Goal: Task Accomplishment & Management: Use online tool/utility

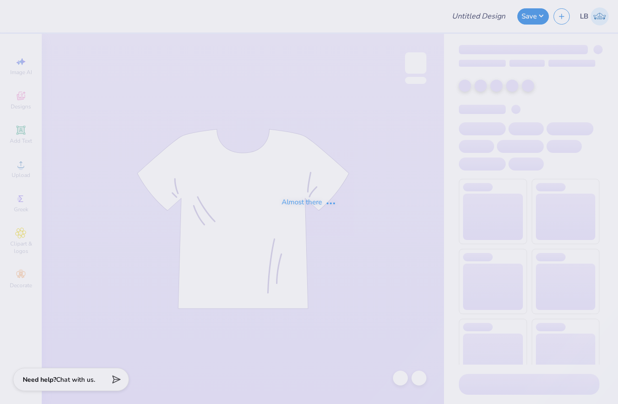
type input "KAT Big Little Shirts Fall 2025"
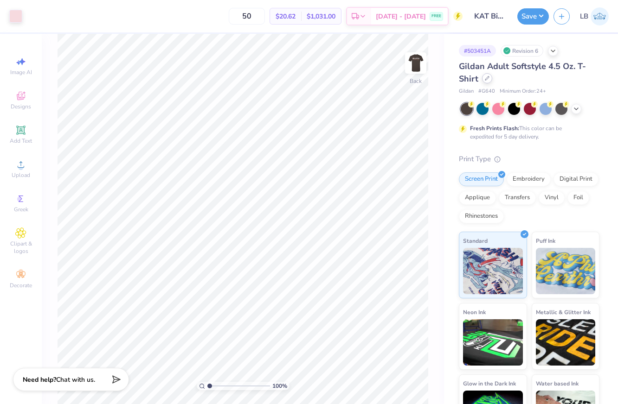
click at [487, 81] on div at bounding box center [487, 78] width 10 height 10
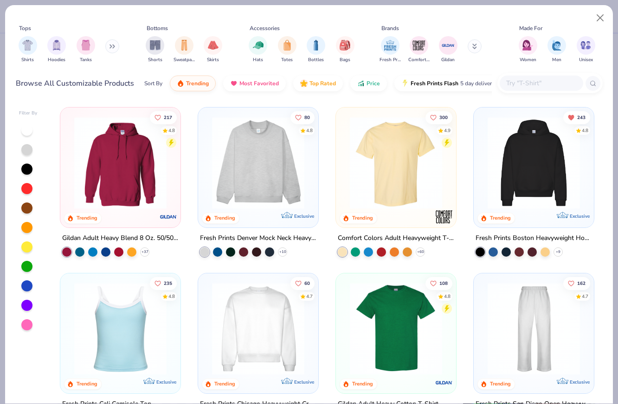
scroll to position [115, 0]
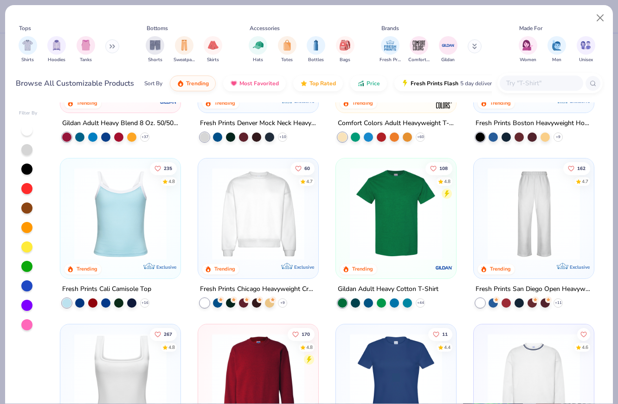
click at [532, 88] on input "text" at bounding box center [540, 83] width 71 height 11
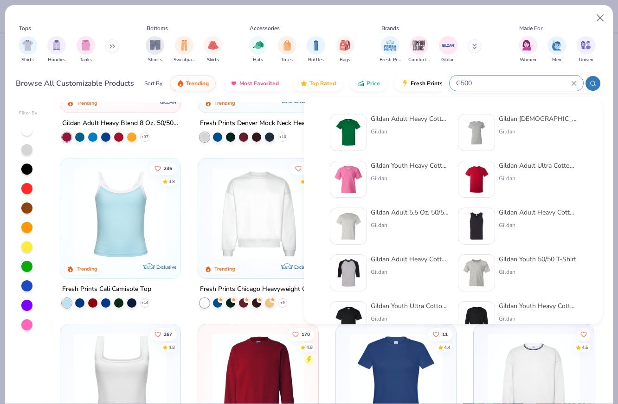
type input "G500"
click at [416, 128] on div "Gildan" at bounding box center [410, 132] width 78 height 8
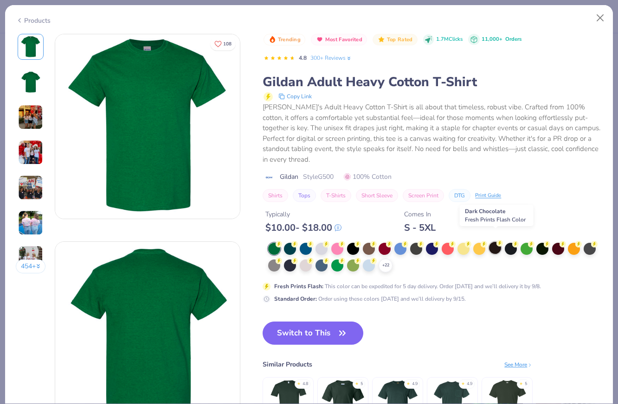
click at [493, 242] on div at bounding box center [495, 248] width 12 height 12
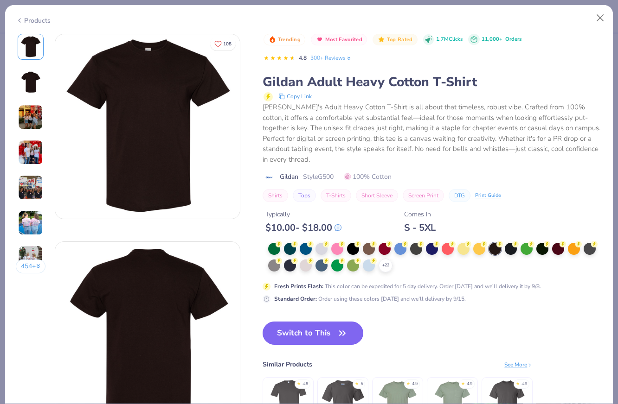
click at [331, 322] on button "Switch to This" at bounding box center [313, 333] width 101 height 23
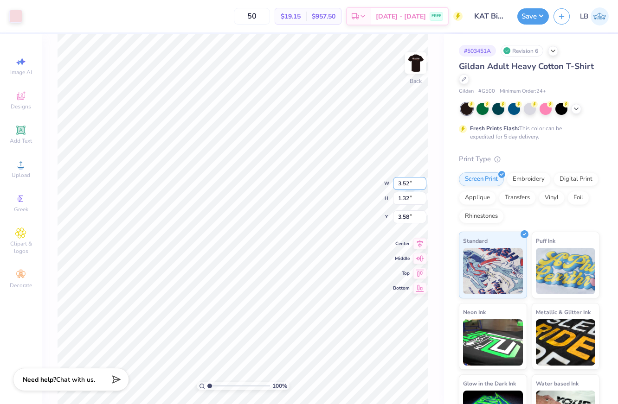
click at [410, 182] on input "3.52" at bounding box center [409, 183] width 33 height 13
click at [410, 181] on input "3.52" at bounding box center [409, 183] width 33 height 13
type input "3.55"
type input "1.34"
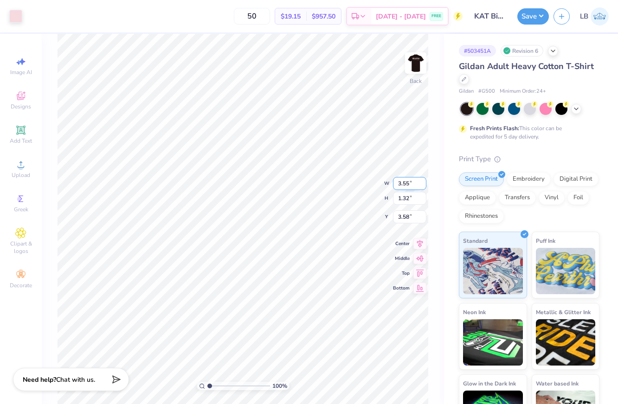
type input "3.57"
type input "3.00"
type input "3.34"
click at [527, 14] on button "Save" at bounding box center [533, 15] width 32 height 16
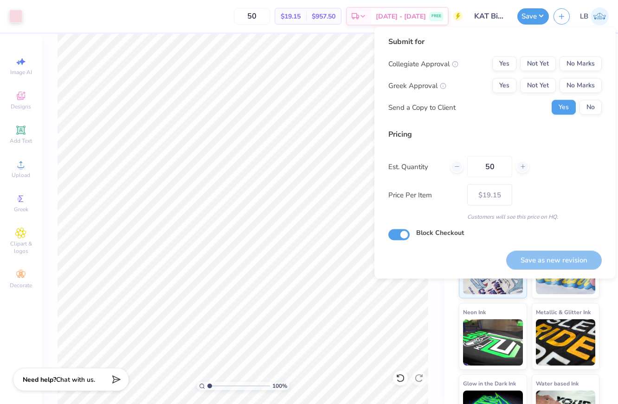
click at [376, 49] on div "Submit for Collegiate Approval Yes Not Yet No Marks Greek Approval Yes Not Yet …" at bounding box center [494, 153] width 241 height 252
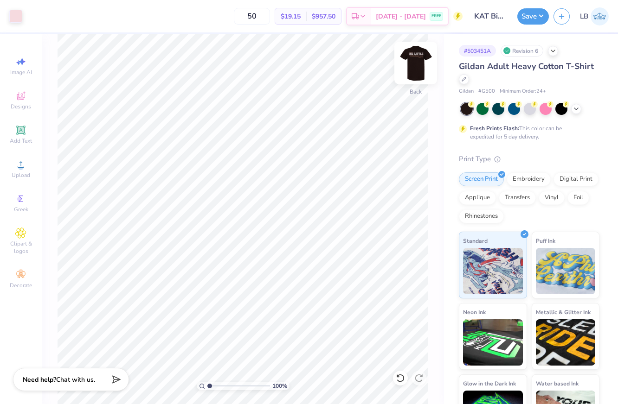
click at [428, 60] on img at bounding box center [415, 63] width 37 height 37
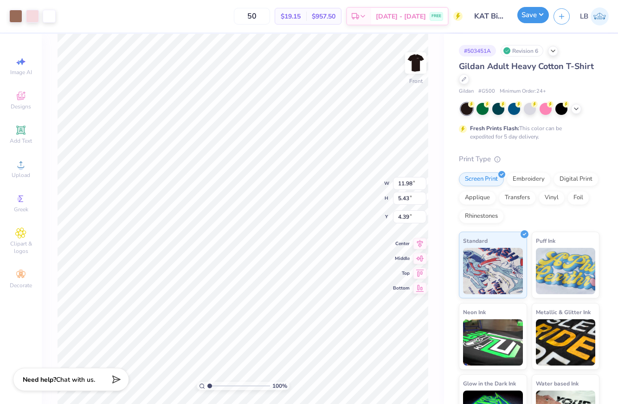
click at [531, 14] on button "Save" at bounding box center [533, 15] width 32 height 16
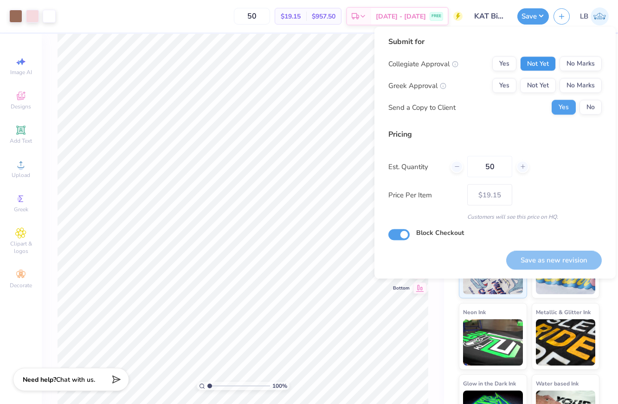
click at [547, 66] on button "Not Yet" at bounding box center [538, 64] width 36 height 15
click at [544, 92] on button "Not Yet" at bounding box center [538, 85] width 36 height 15
click at [594, 110] on button "No" at bounding box center [590, 107] width 22 height 15
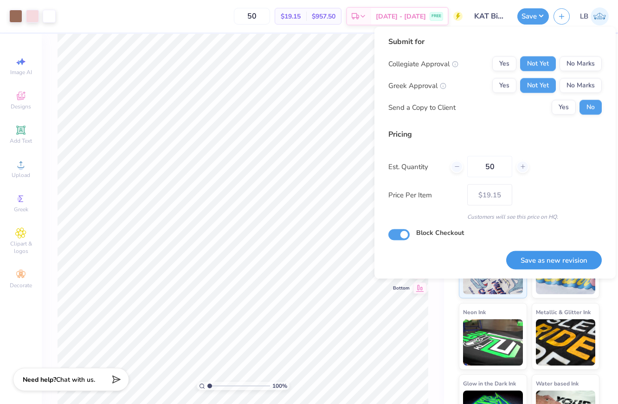
click at [539, 259] on button "Save as new revision" at bounding box center [554, 260] width 96 height 19
type input "$19.15"
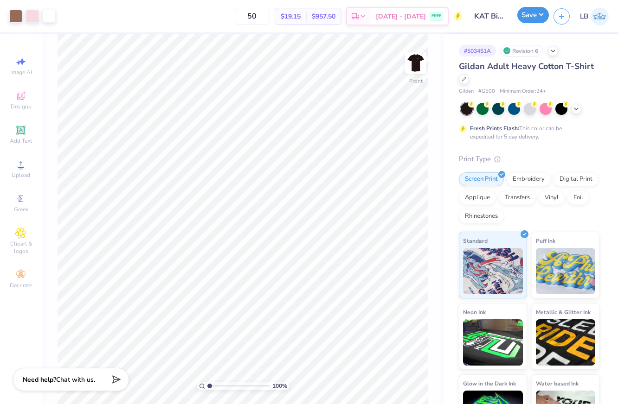
click at [521, 17] on button "Save" at bounding box center [533, 15] width 32 height 16
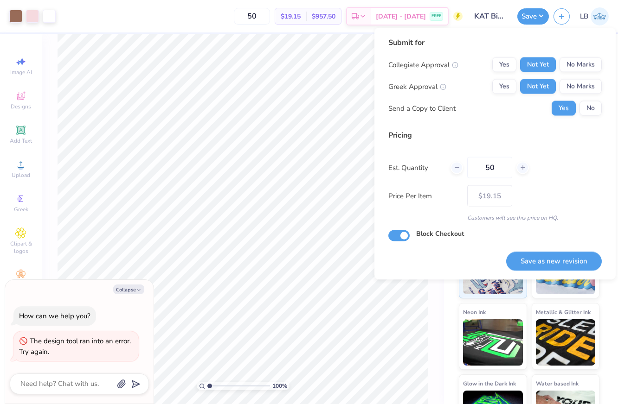
type textarea "x"
click at [521, 263] on button "Save as new revision" at bounding box center [554, 261] width 96 height 19
type input "$19.15"
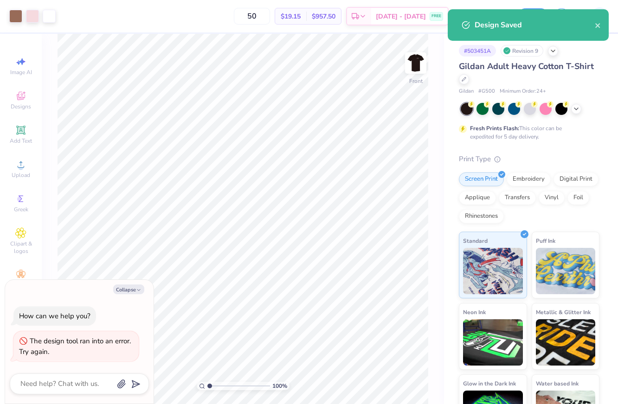
type textarea "x"
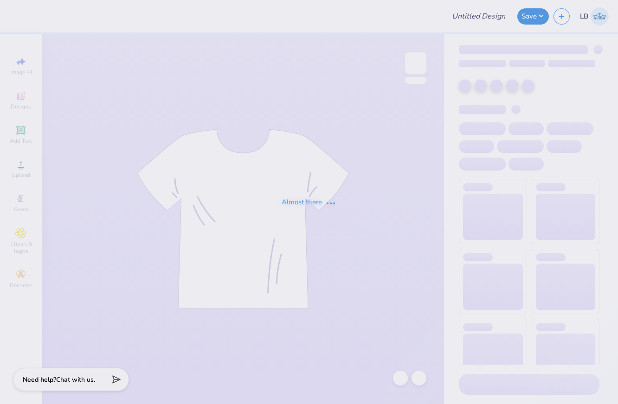
type input "SK Philanthropy"
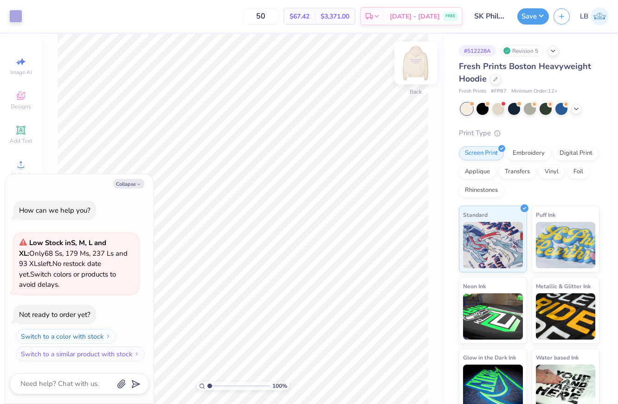
click at [419, 66] on img at bounding box center [415, 63] width 37 height 37
click at [132, 182] on button "Collapse" at bounding box center [128, 184] width 31 height 10
type textarea "x"
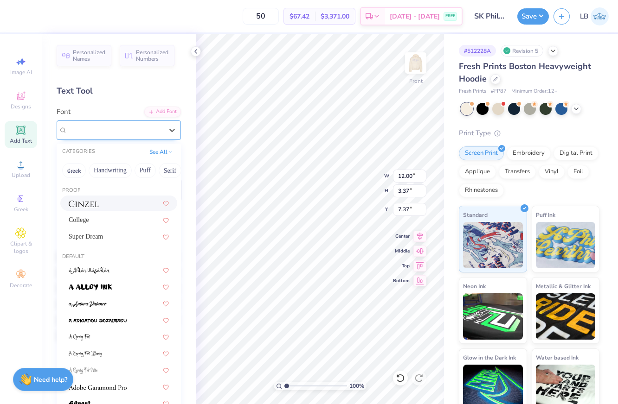
click at [106, 133] on div at bounding box center [114, 130] width 97 height 14
click at [156, 150] on button "See All" at bounding box center [161, 150] width 29 height 9
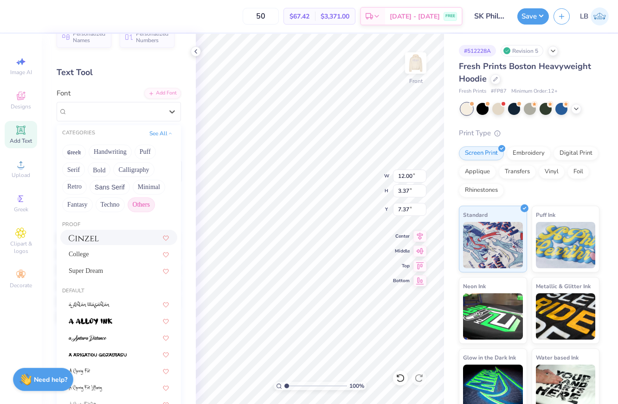
scroll to position [20, 0]
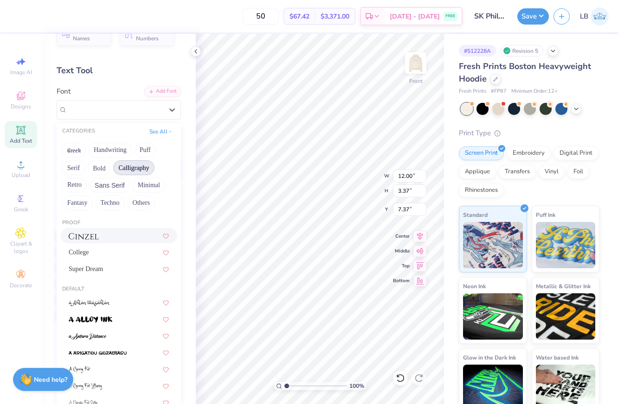
click at [145, 171] on button "Calligraphy" at bounding box center [133, 167] width 41 height 15
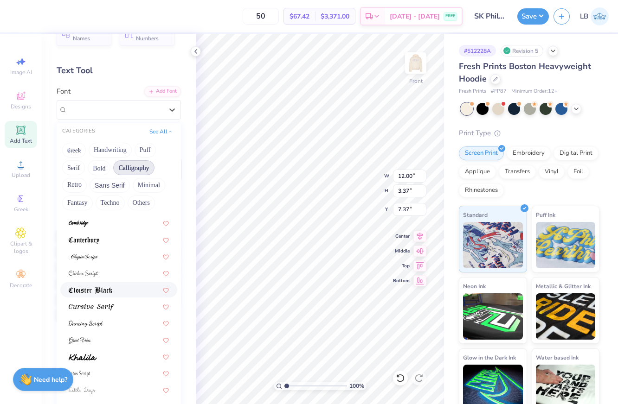
scroll to position [227, 0]
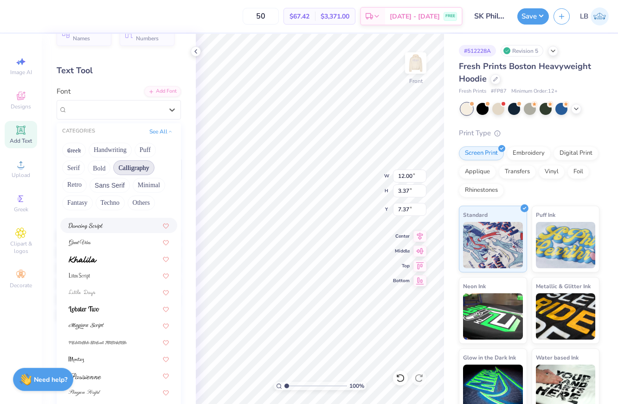
click at [115, 231] on div at bounding box center [118, 225] width 117 height 15
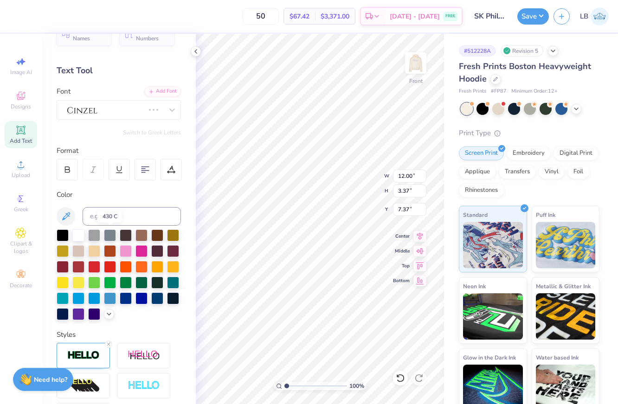
type input "10.42"
type input "3.56"
type input "7.28"
click at [143, 105] on div "Dancing Script" at bounding box center [114, 110] width 97 height 14
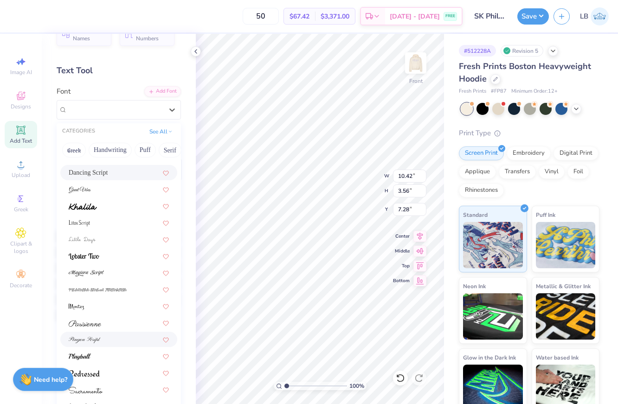
click at [117, 337] on div at bounding box center [119, 340] width 100 height 10
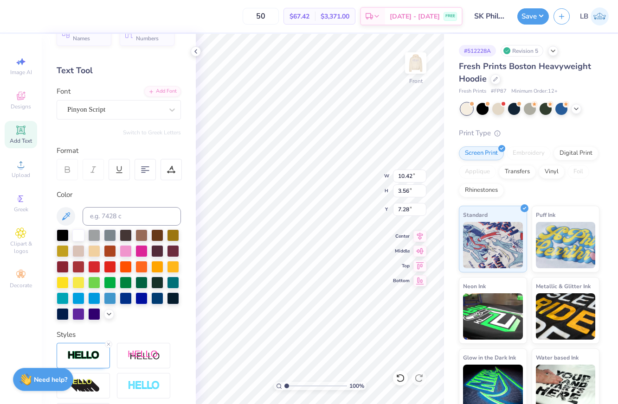
type input "12.50"
type input "3.64"
type input "7.24"
click at [163, 115] on div "Pinyon Script" at bounding box center [114, 110] width 97 height 14
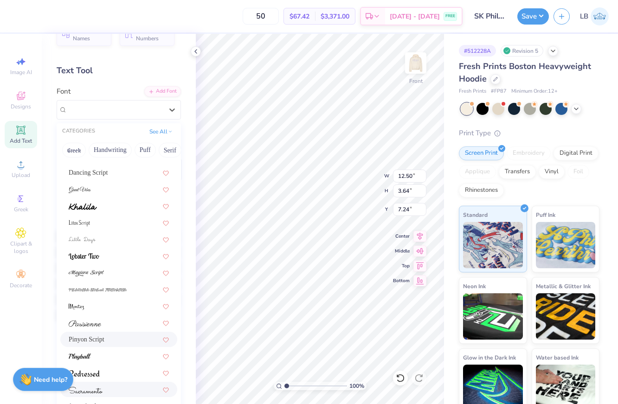
click at [112, 387] on div at bounding box center [119, 390] width 100 height 10
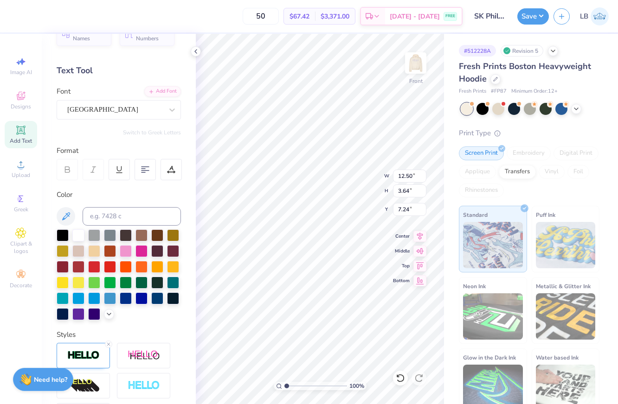
type input "16.42"
type input "3.53"
type input "7.29"
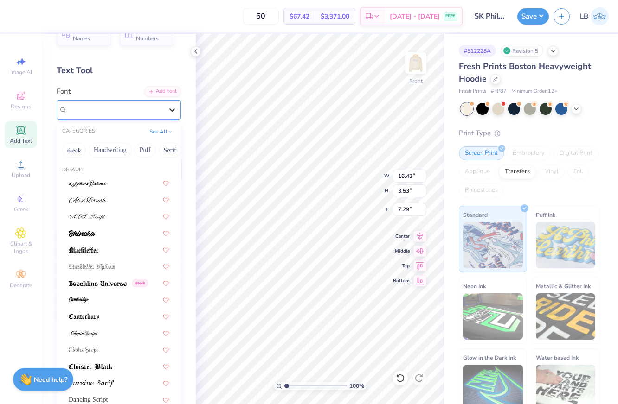
click at [165, 109] on div at bounding box center [172, 110] width 17 height 17
click at [121, 152] on button "Handwriting" at bounding box center [110, 150] width 43 height 15
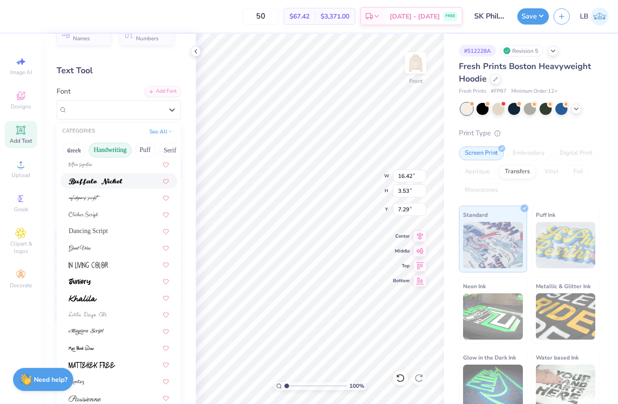
scroll to position [69, 0]
click at [119, 246] on div at bounding box center [119, 248] width 100 height 10
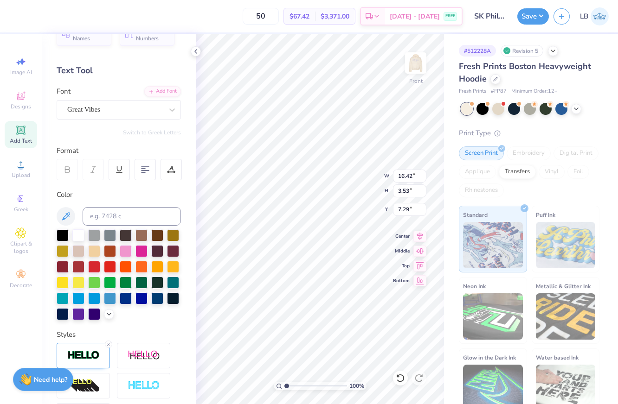
type input "15.59"
type input "4.09"
type input "7.01"
click at [140, 106] on div "Great Vibes" at bounding box center [114, 110] width 97 height 14
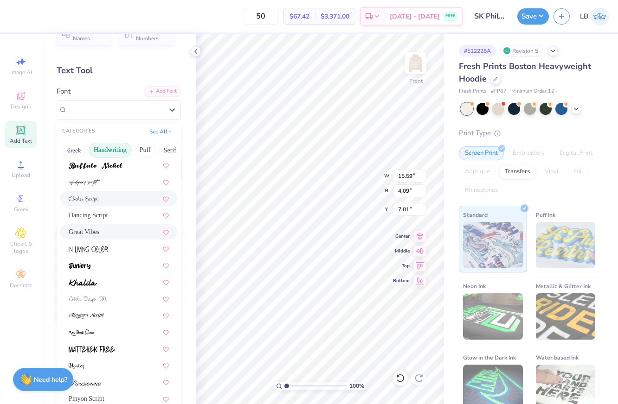
scroll to position [85, 0]
click at [111, 313] on div at bounding box center [119, 315] width 100 height 10
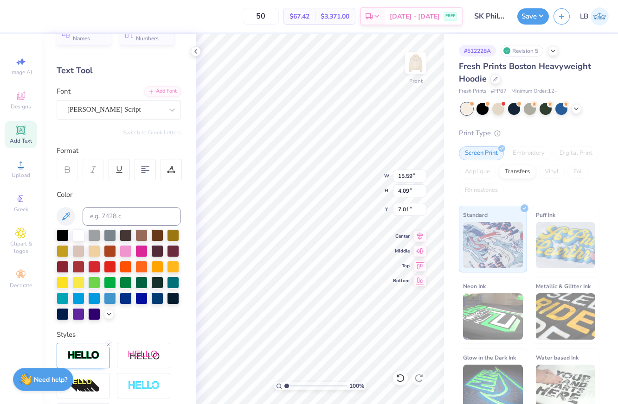
type input "18.36"
type input "3.60"
type input "7.26"
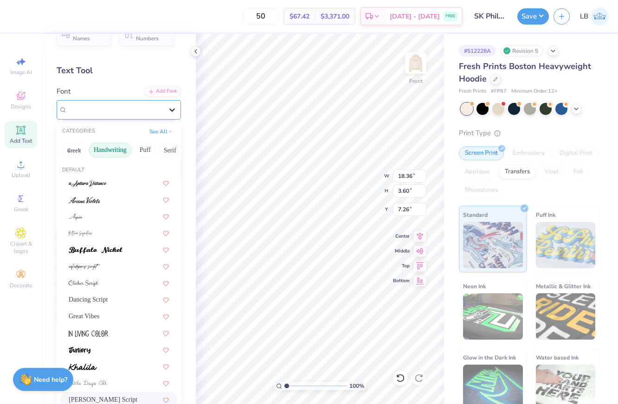
click at [169, 109] on icon at bounding box center [171, 109] width 9 height 9
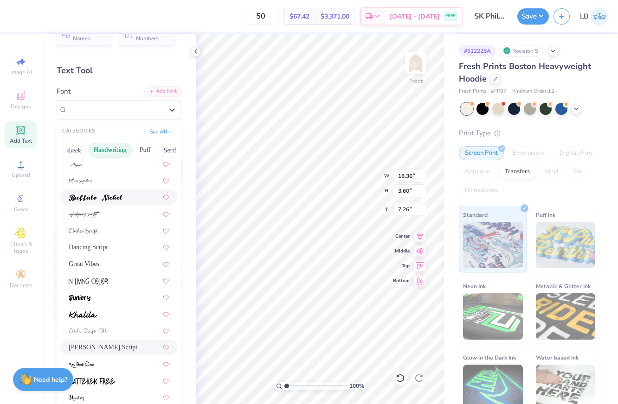
scroll to position [53, 0]
click at [129, 262] on div "Great Vibes" at bounding box center [119, 263] width 100 height 10
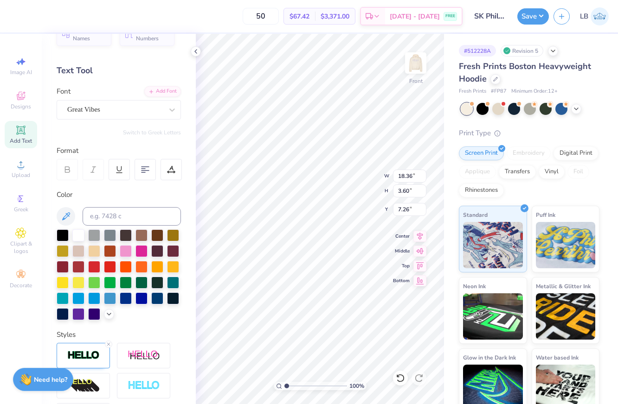
type input "14.66"
type input "3.85"
type input "7.14"
click at [159, 111] on div "Great Vibes" at bounding box center [114, 110] width 97 height 14
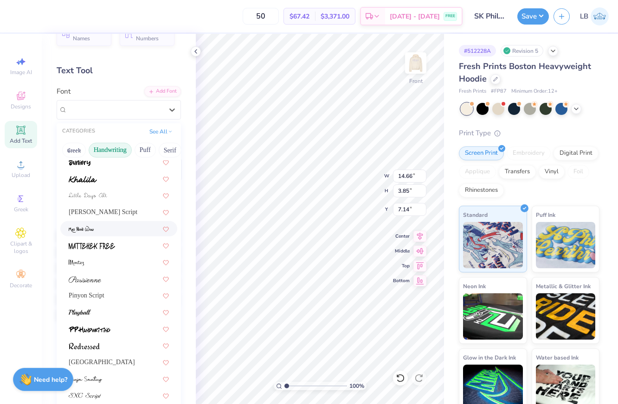
scroll to position [211, 0]
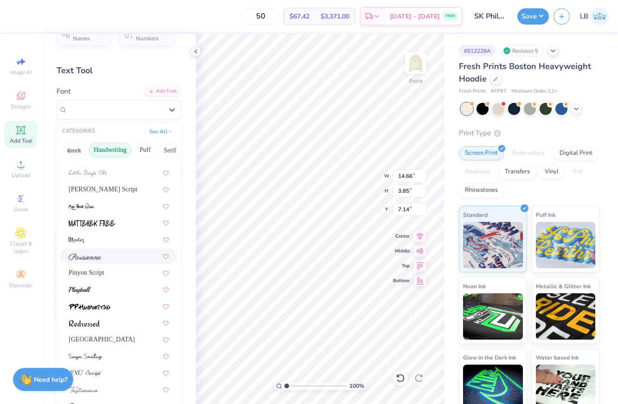
click at [118, 256] on div at bounding box center [119, 256] width 100 height 10
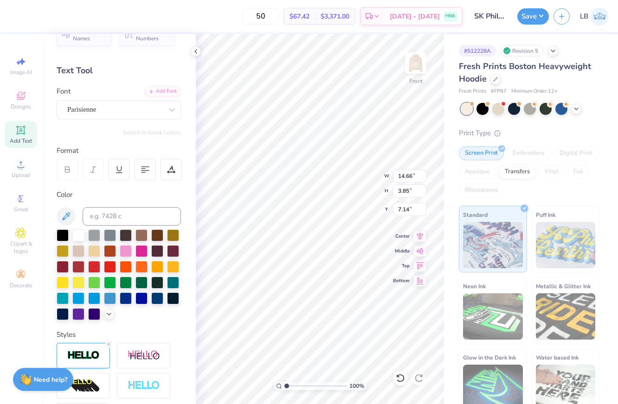
type input "15.15"
type input "3.98"
type input "7.07"
click at [161, 107] on div "Parisienne" at bounding box center [114, 110] width 97 height 14
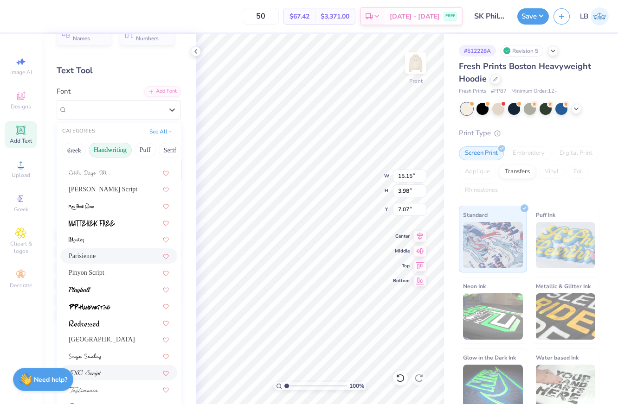
click at [114, 375] on div at bounding box center [119, 373] width 100 height 10
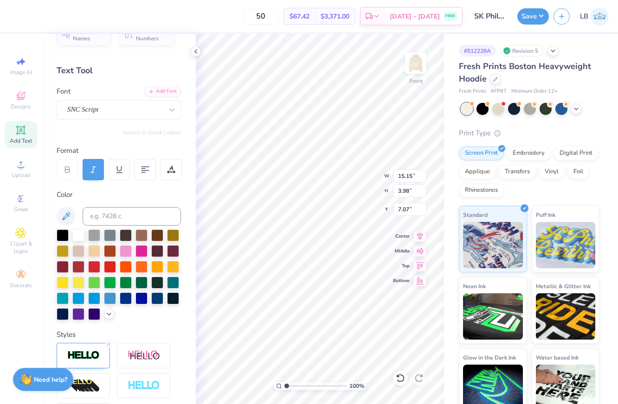
type input "9.68"
type input "2.99"
type input "7.57"
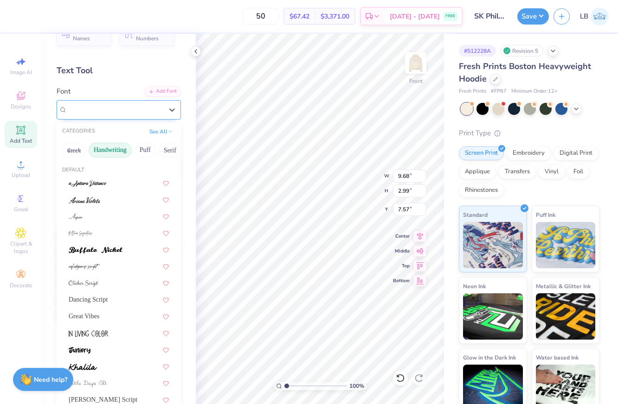
click at [160, 115] on div "SNC Script" at bounding box center [114, 110] width 97 height 14
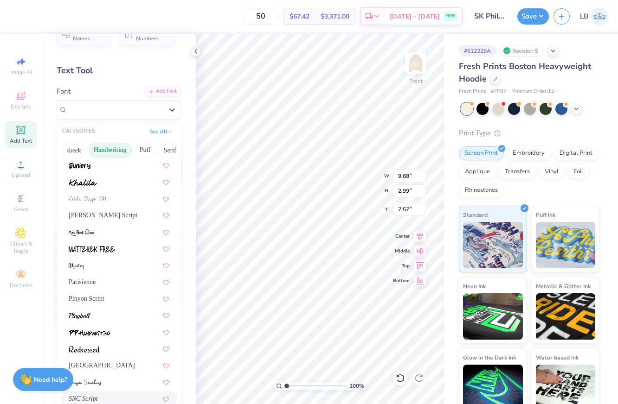
scroll to position [191, 0]
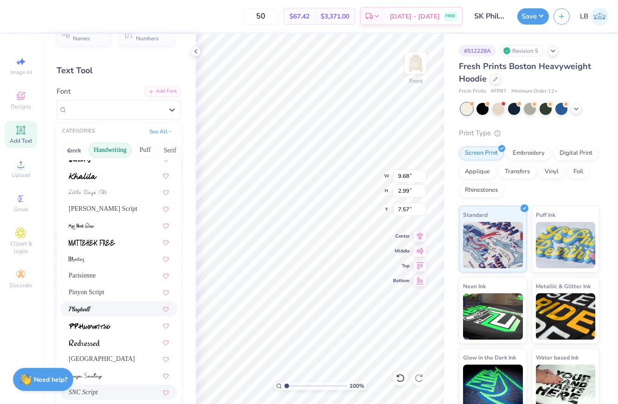
click at [121, 307] on div at bounding box center [119, 309] width 100 height 10
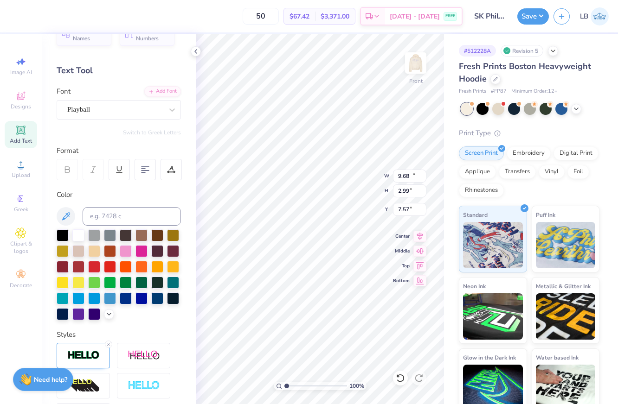
type input "11.27"
type input "3.17"
type input "7.47"
click at [147, 104] on div at bounding box center [115, 109] width 96 height 13
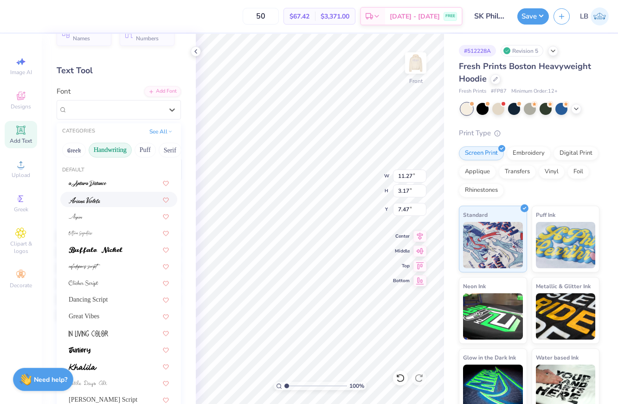
click at [127, 197] on div at bounding box center [119, 200] width 100 height 10
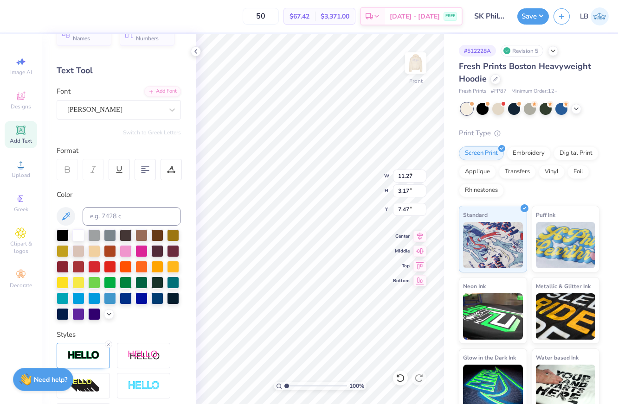
type input "9.65"
type input "3.36"
type input "7.38"
click at [139, 112] on div "[PERSON_NAME]" at bounding box center [114, 110] width 97 height 14
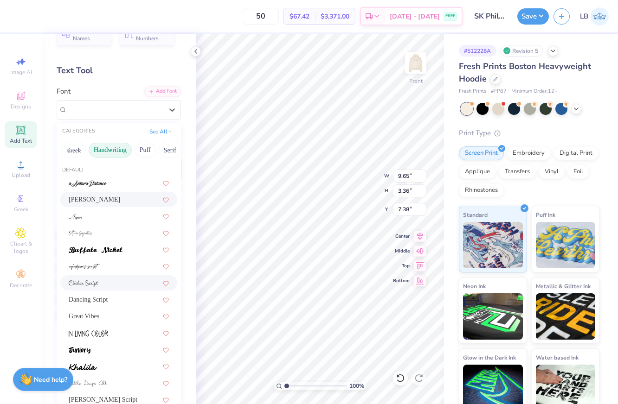
click at [123, 280] on div at bounding box center [119, 283] width 100 height 10
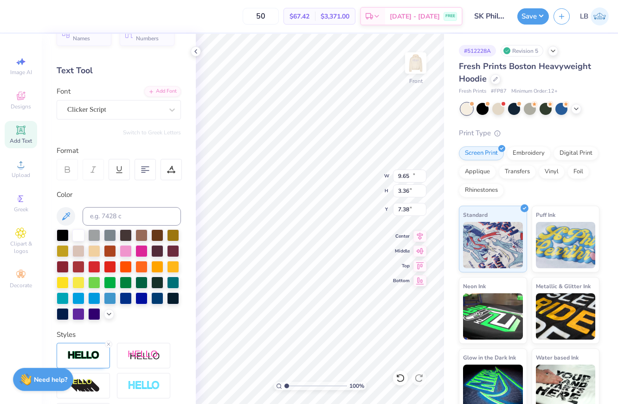
type input "10.90"
type input "3.87"
type input "7.12"
click at [165, 108] on div at bounding box center [172, 110] width 17 height 17
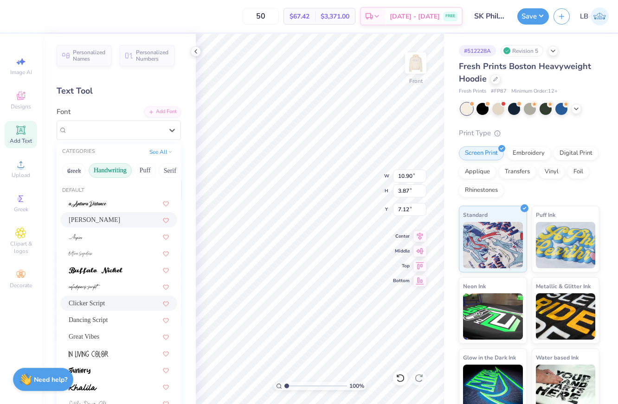
scroll to position [3, 0]
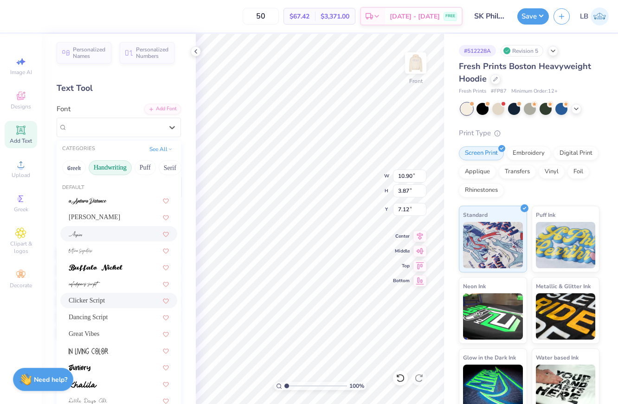
click at [112, 238] on div at bounding box center [119, 234] width 100 height 10
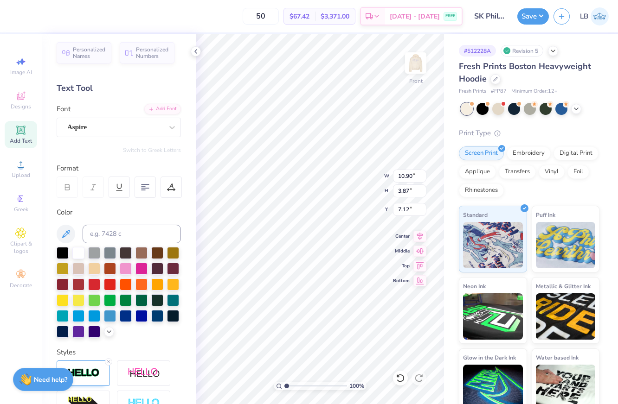
type input "10.32"
type input "3.26"
type input "7.43"
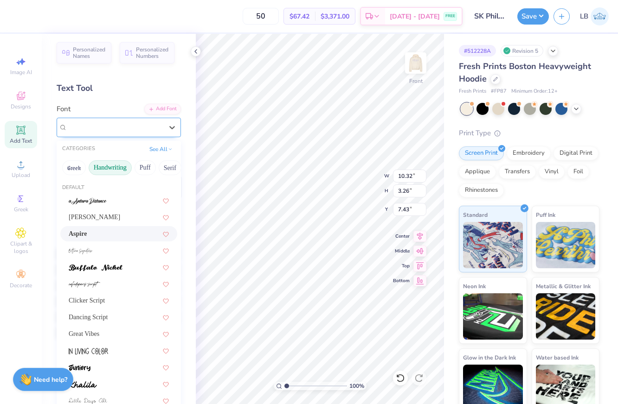
click at [148, 136] on div "Aspire" at bounding box center [119, 127] width 124 height 19
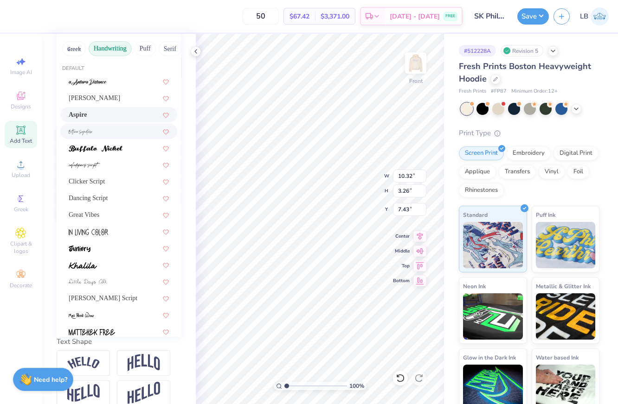
scroll to position [0, 0]
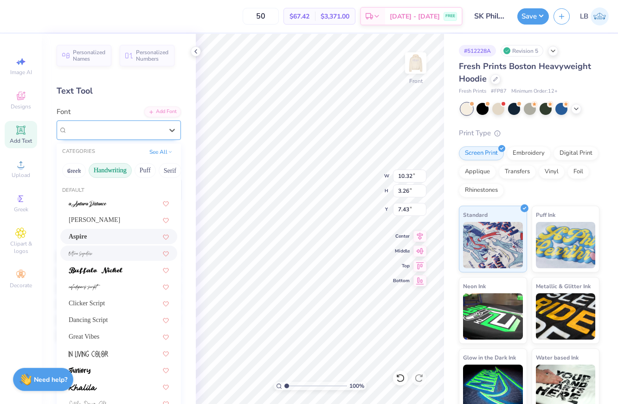
click at [102, 124] on div at bounding box center [115, 130] width 96 height 13
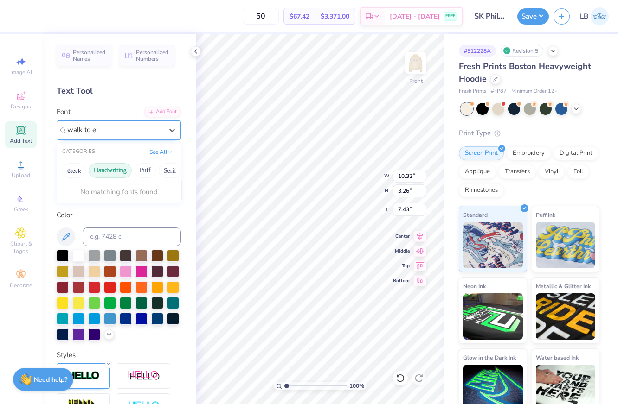
type input "walk to end"
click at [112, 127] on div "Aspire" at bounding box center [114, 130] width 97 height 14
click at [112, 127] on div "Aspire" at bounding box center [115, 130] width 96 height 11
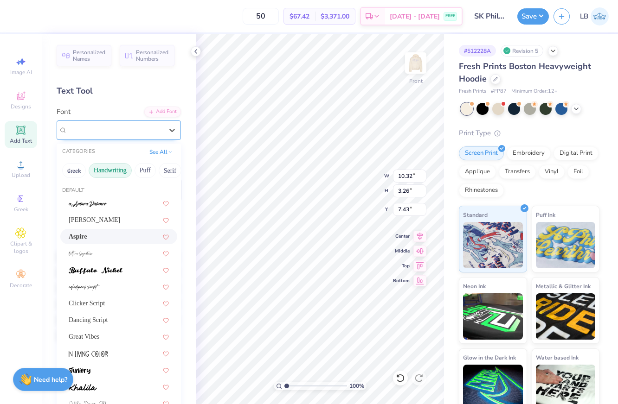
click at [112, 127] on div "Aspire" at bounding box center [115, 130] width 96 height 11
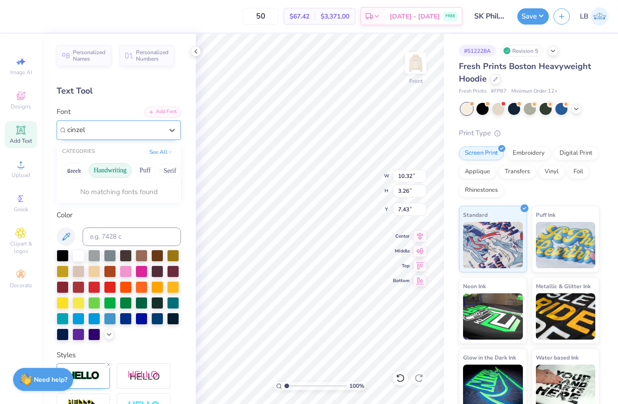
type input "cinzel"
click at [166, 149] on button "See All" at bounding box center [161, 151] width 29 height 9
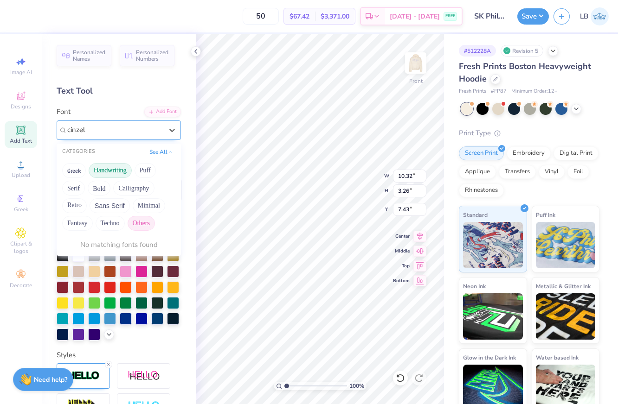
click at [144, 222] on button "Others" at bounding box center [141, 223] width 27 height 15
click at [162, 153] on button "See All" at bounding box center [161, 151] width 29 height 9
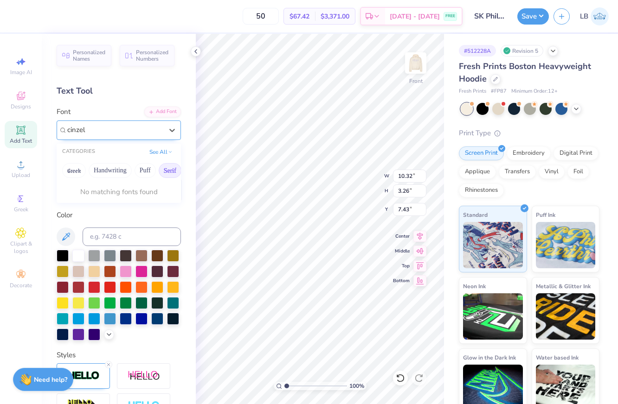
click at [175, 174] on button "Serif" at bounding box center [170, 170] width 23 height 15
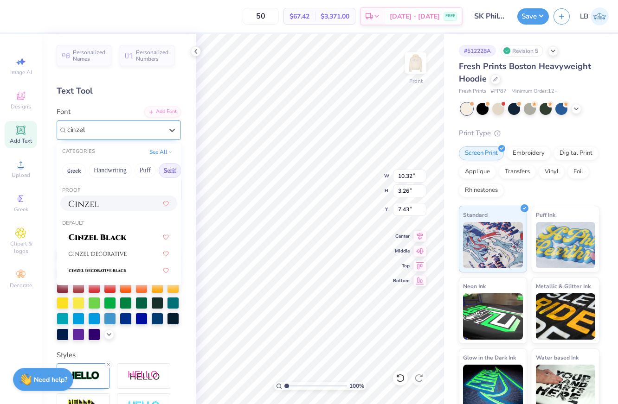
click at [104, 210] on div at bounding box center [118, 203] width 117 height 15
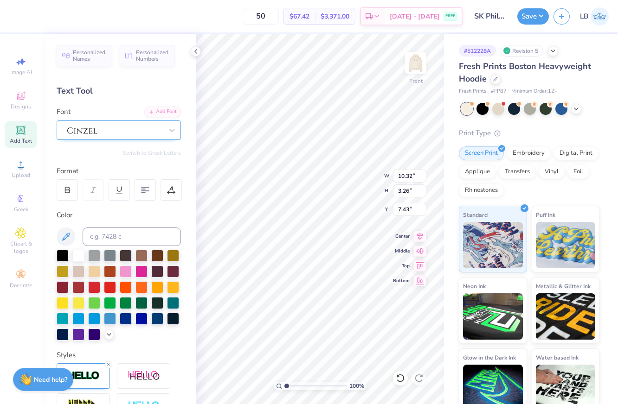
type input "11.28"
type input "3.17"
type input "7.48"
type textarea "ALZHEIMERs"
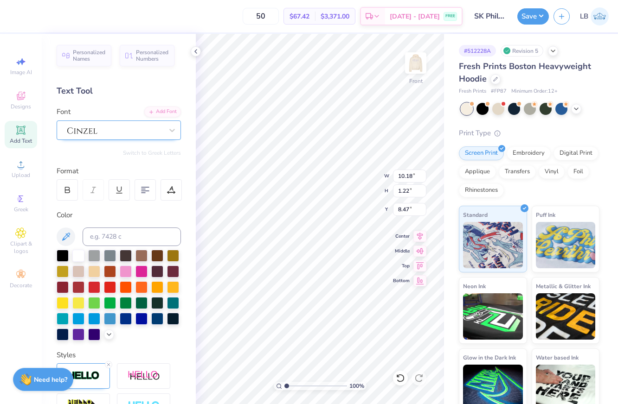
type textarea "ALZHEIMERs"
click at [13, 137] on span "Add Text" at bounding box center [21, 140] width 22 height 7
click at [93, 131] on div "Super Dream" at bounding box center [114, 130] width 97 height 14
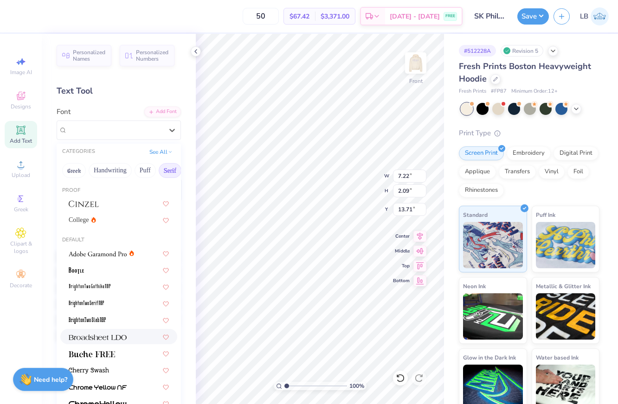
click at [132, 333] on div at bounding box center [119, 337] width 100 height 10
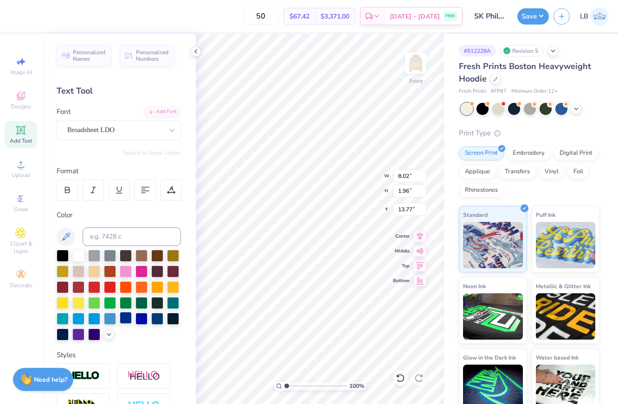
type input "8.02"
type input "1.96"
type input "13.77"
click at [110, 337] on icon at bounding box center [108, 333] width 7 height 7
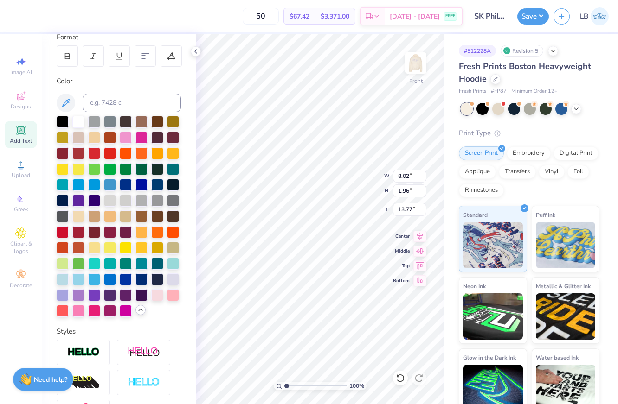
scroll to position [135, 0]
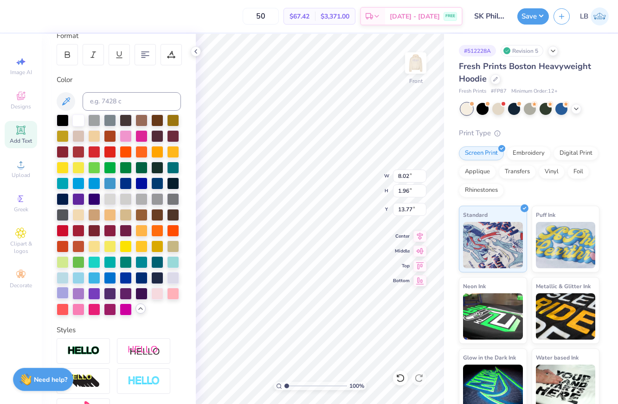
click at [63, 291] on div at bounding box center [63, 293] width 12 height 12
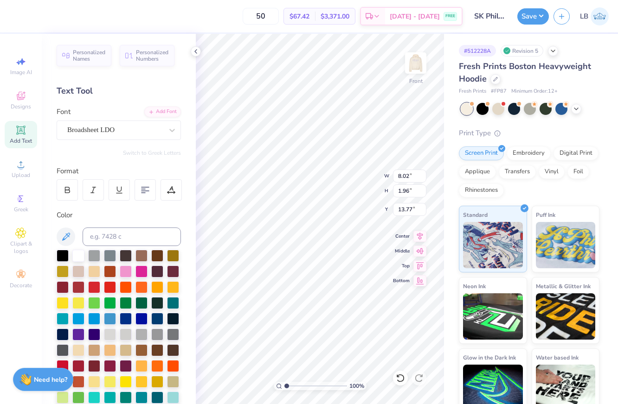
scroll to position [0, 0]
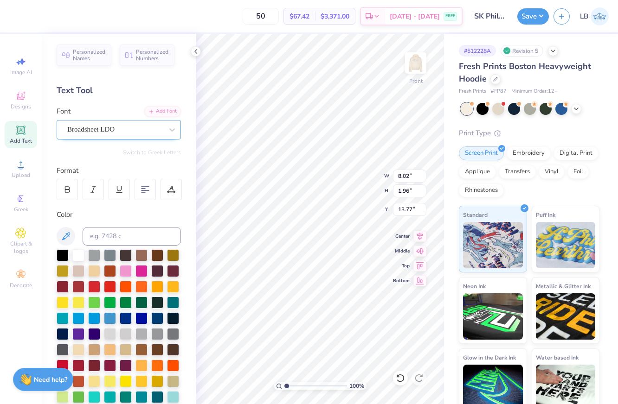
click at [124, 126] on div "Broadsheet LDO" at bounding box center [114, 129] width 97 height 14
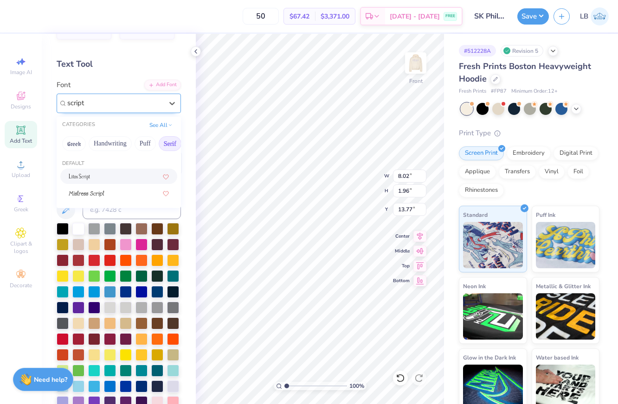
scroll to position [31, 0]
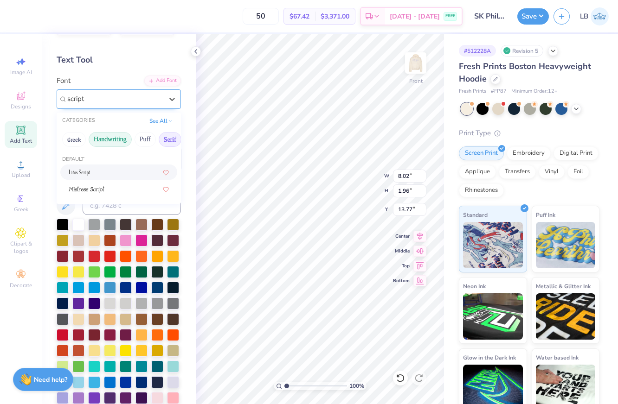
click at [112, 140] on button "Handwriting" at bounding box center [110, 139] width 43 height 15
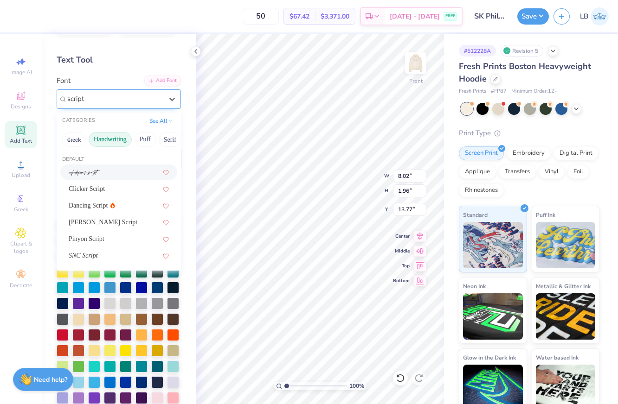
click at [122, 175] on div at bounding box center [119, 172] width 100 height 10
type input "script"
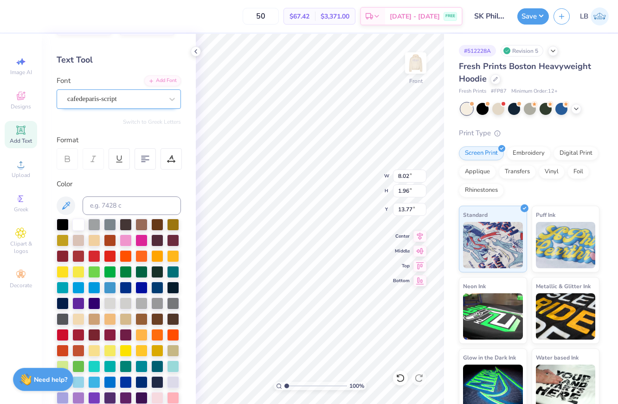
type input "8.62"
type input "2.77"
type input "13.36"
click at [119, 101] on div "cafedeparis-script" at bounding box center [114, 99] width 97 height 14
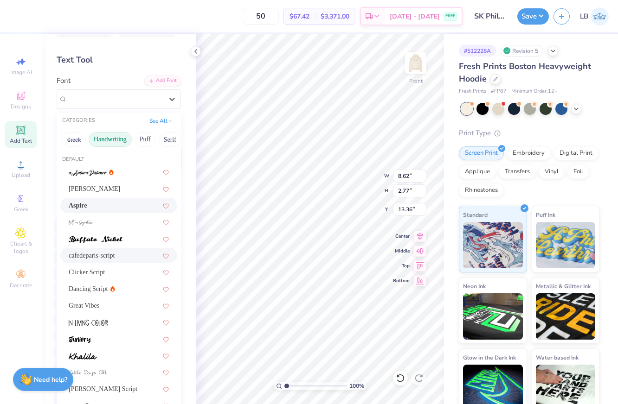
click at [123, 208] on div "Aspire" at bounding box center [119, 206] width 100 height 10
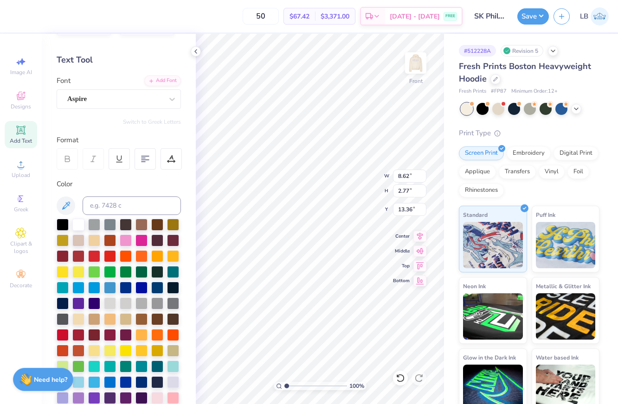
type input "6.60"
type input "2.11"
type input "13.69"
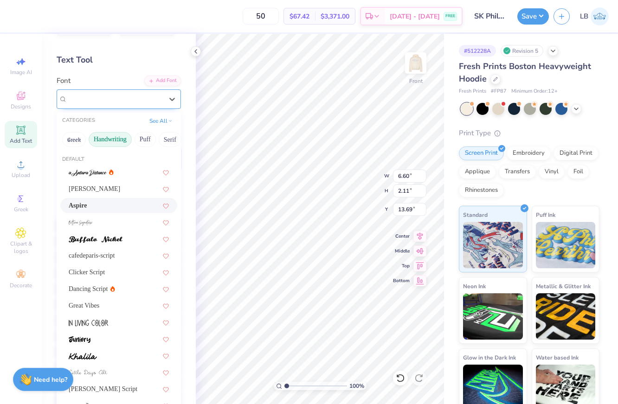
click at [119, 99] on div "Aspire" at bounding box center [114, 99] width 97 height 14
click at [121, 234] on span at bounding box center [96, 239] width 54 height 10
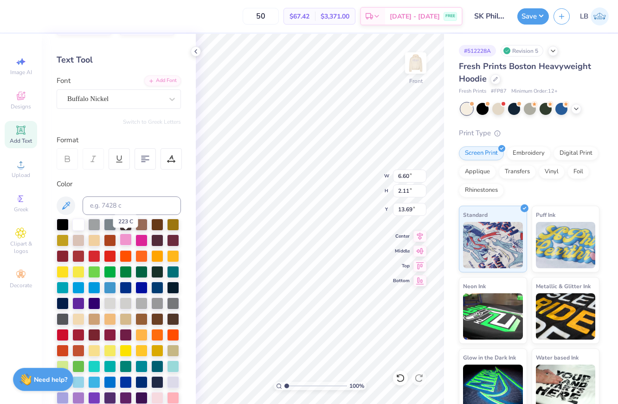
type input "7.52"
type input "2.13"
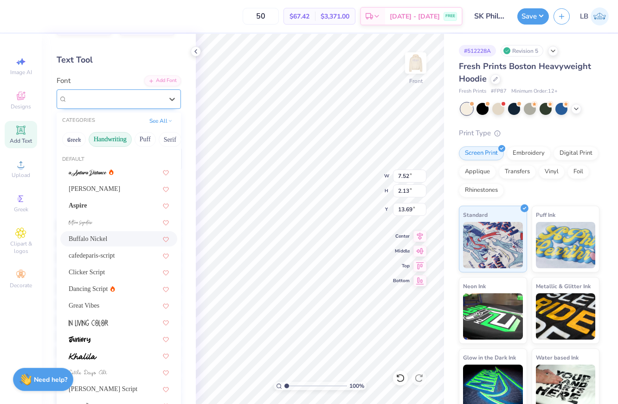
click at [131, 92] on div "Buffalo Nickel" at bounding box center [114, 99] width 97 height 14
click at [132, 303] on div "Great Vibes" at bounding box center [119, 306] width 100 height 10
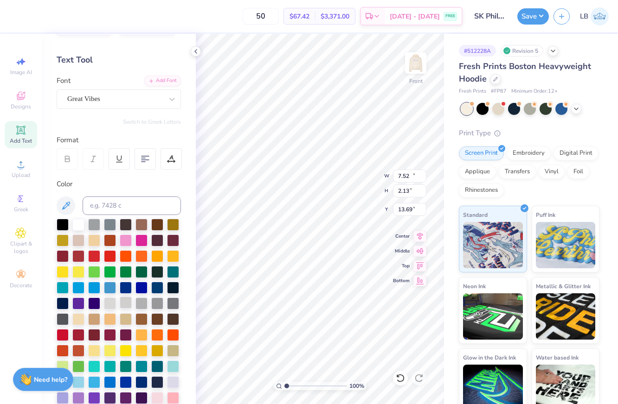
type input "11.66"
type input "3.09"
type input "13.20"
type textarea "Walk To End Alzheimers"
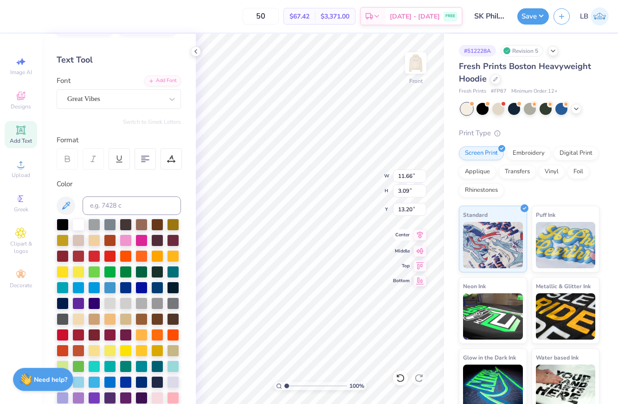
click at [418, 236] on icon at bounding box center [420, 235] width 6 height 8
type input "10.07"
type input "14.07"
type input "7.71"
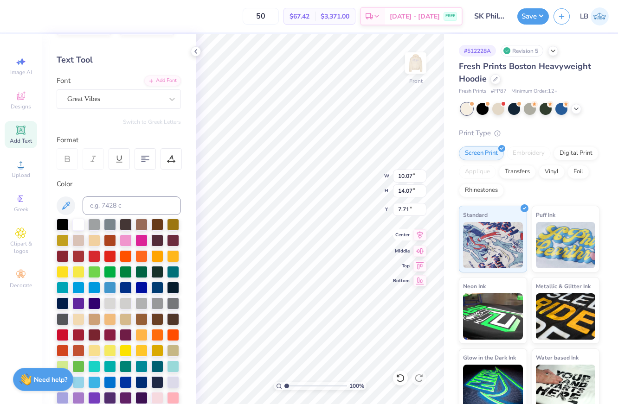
click at [421, 237] on icon at bounding box center [419, 235] width 13 height 11
type textarea "Walk To End Alzheimers"
click at [422, 237] on icon at bounding box center [419, 235] width 13 height 11
type input "15.37"
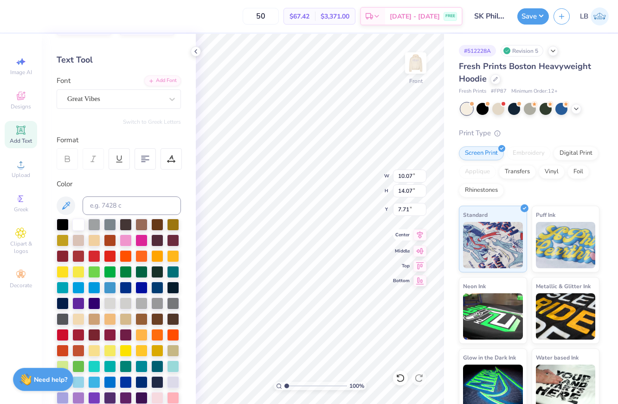
type input "6.91"
type input "11.29"
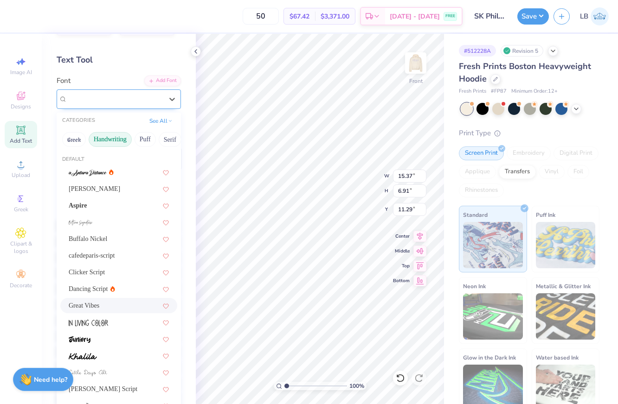
click at [145, 100] on div "Great Vibes" at bounding box center [114, 99] width 97 height 14
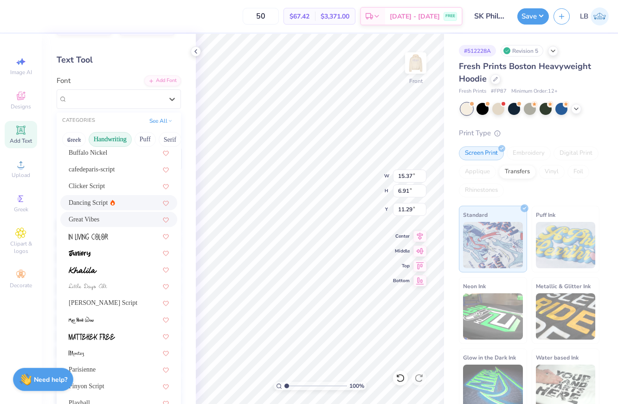
scroll to position [91, 0]
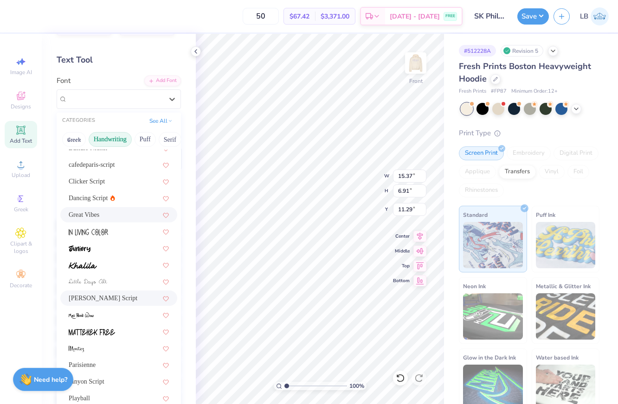
click at [135, 293] on div "[PERSON_NAME] Script" at bounding box center [118, 298] width 117 height 15
type input "18.36"
type input "5.05"
type input "12.22"
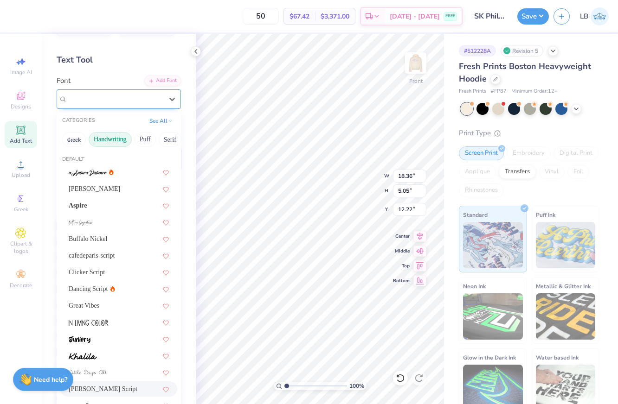
click at [144, 96] on div "[PERSON_NAME] Script" at bounding box center [114, 99] width 97 height 14
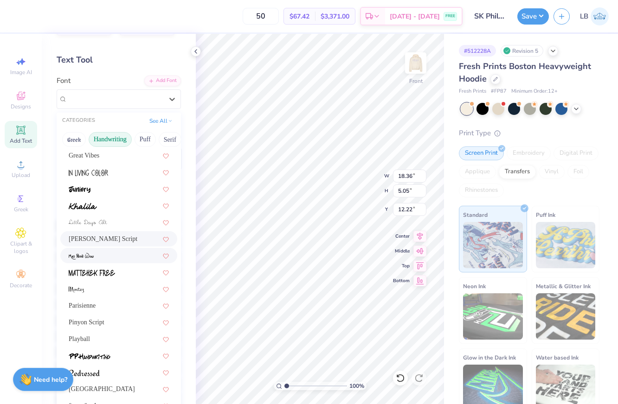
scroll to position [159, 0]
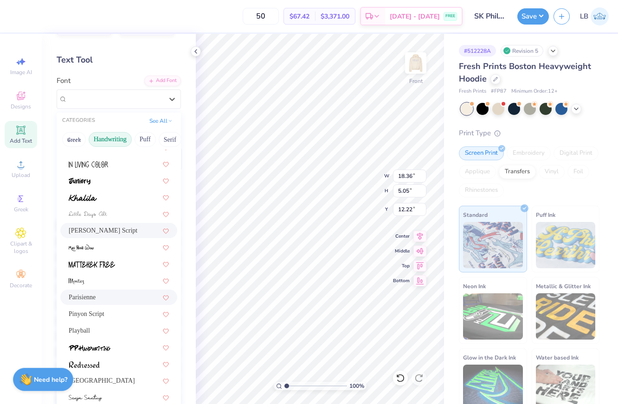
click at [122, 296] on div "Parisienne" at bounding box center [119, 298] width 100 height 10
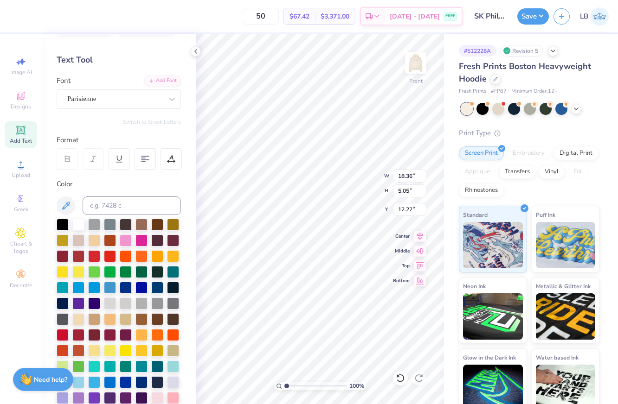
type input "14.34"
type input "5.48"
type input "12.01"
click at [424, 235] on icon at bounding box center [419, 235] width 13 height 11
type textarea "Walk To End Alzheimers"
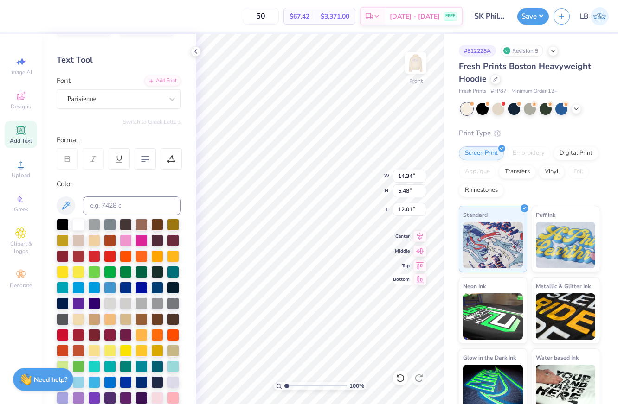
type input "10.81"
type input "4.13"
type input "6.12"
click at [196, 51] on icon at bounding box center [195, 51] width 7 height 7
click at [422, 236] on icon at bounding box center [419, 235] width 13 height 11
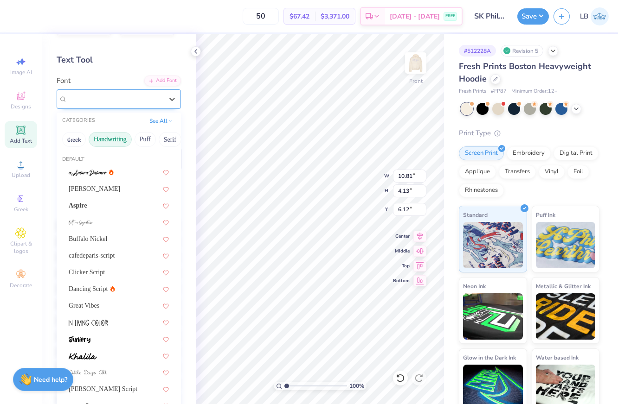
click at [132, 103] on div "Parisienne" at bounding box center [114, 99] width 97 height 14
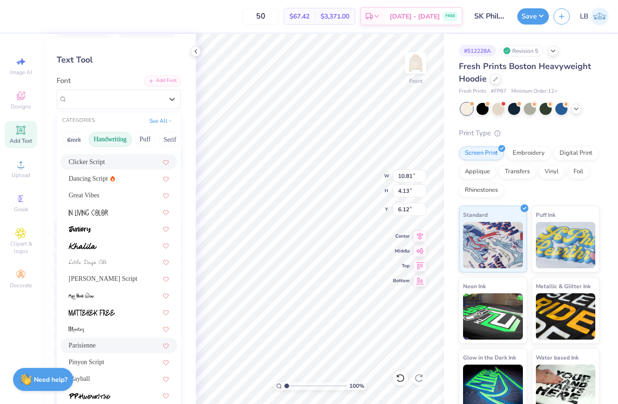
scroll to position [115, 0]
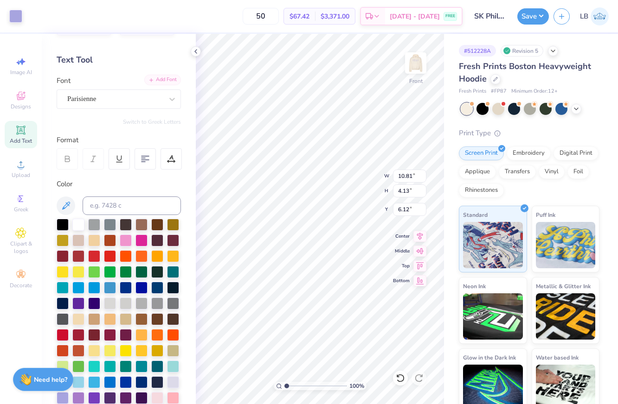
type input "6.13"
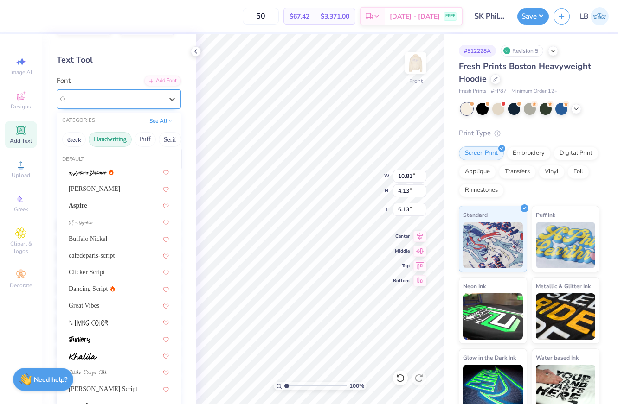
click at [148, 99] on div "Parisienne" at bounding box center [114, 99] width 97 height 14
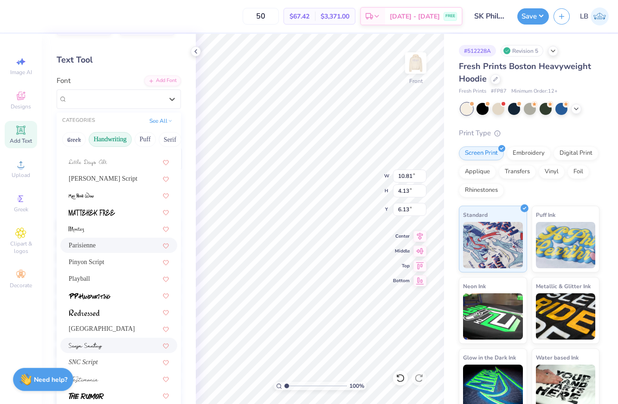
click at [126, 346] on div at bounding box center [119, 346] width 100 height 10
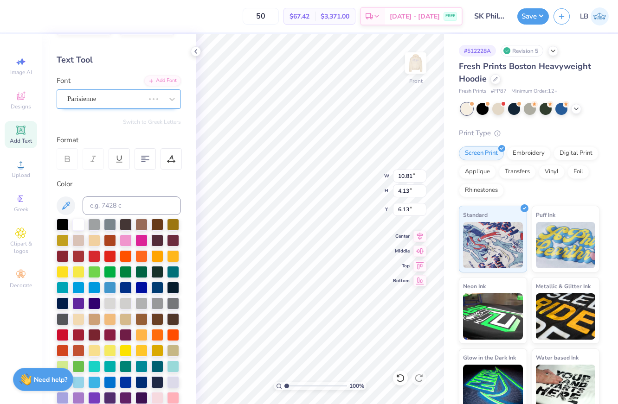
click at [145, 100] on div "Parisienne" at bounding box center [105, 99] width 79 height 14
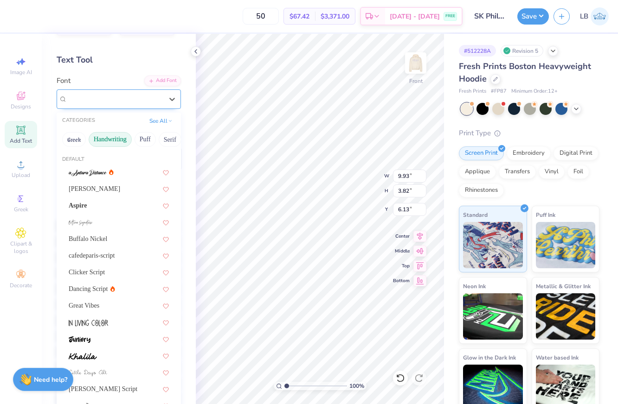
type input "9.93"
type input "3.82"
type input "6.29"
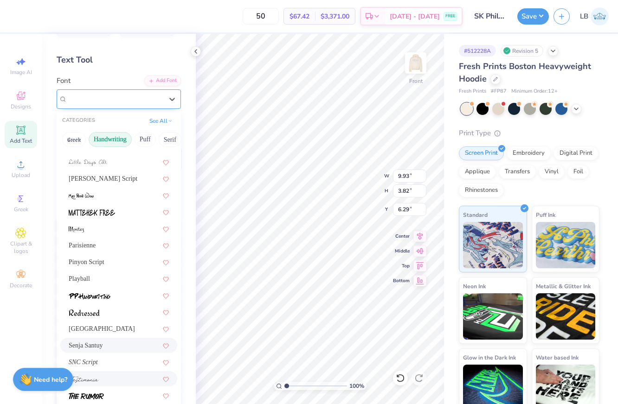
click at [127, 385] on div at bounding box center [118, 379] width 117 height 15
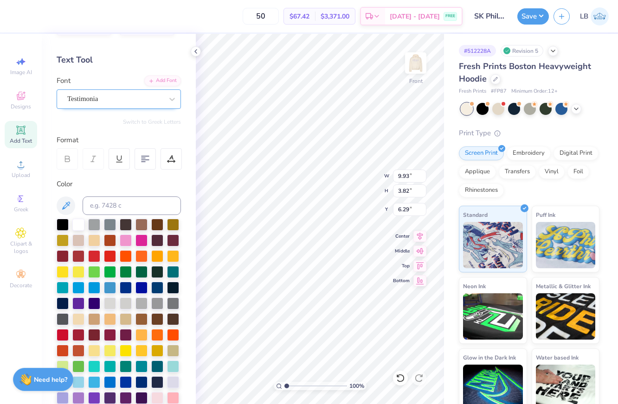
type input "10.22"
type input "3.72"
type input "6.34"
click at [148, 101] on div "Testimonia" at bounding box center [114, 99] width 97 height 14
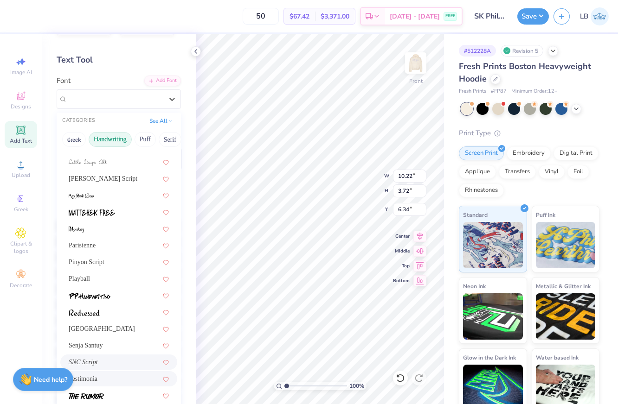
click at [133, 364] on div "SNC Script" at bounding box center [119, 363] width 100 height 10
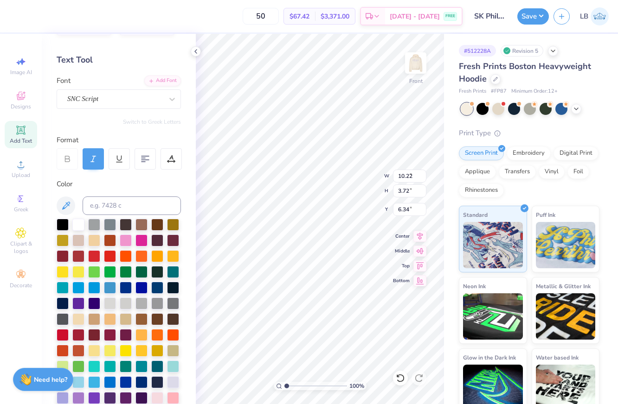
type input "8.95"
type input "3.13"
type input "6.63"
click at [527, 24] on div "Save" at bounding box center [533, 16] width 32 height 16
click at [527, 19] on button "Save" at bounding box center [533, 15] width 32 height 16
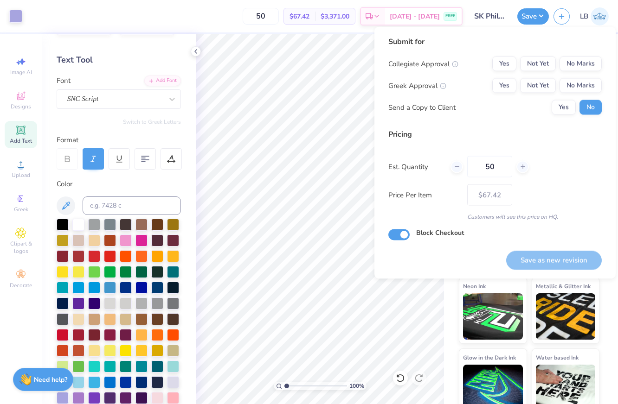
click at [544, 54] on div "Submit for Collegiate Approval Yes Not Yet No Marks Greek Approval Yes Not Yet …" at bounding box center [494, 79] width 213 height 86
click at [545, 86] on button "Not Yet" at bounding box center [538, 85] width 36 height 15
click at [546, 68] on button "Not Yet" at bounding box center [538, 64] width 36 height 15
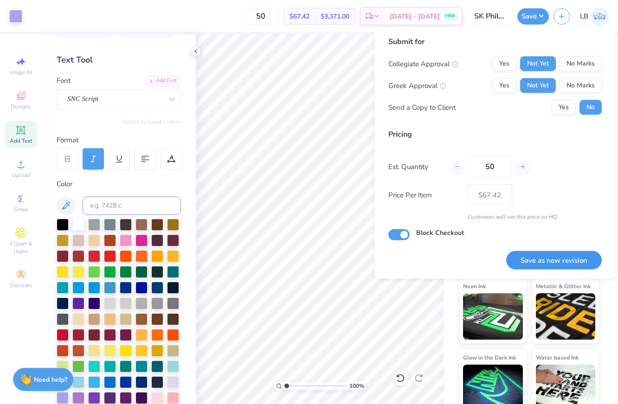
click at [559, 260] on button "Save as new revision" at bounding box center [554, 260] width 96 height 19
type input "$67.42"
